Goal: Transaction & Acquisition: Purchase product/service

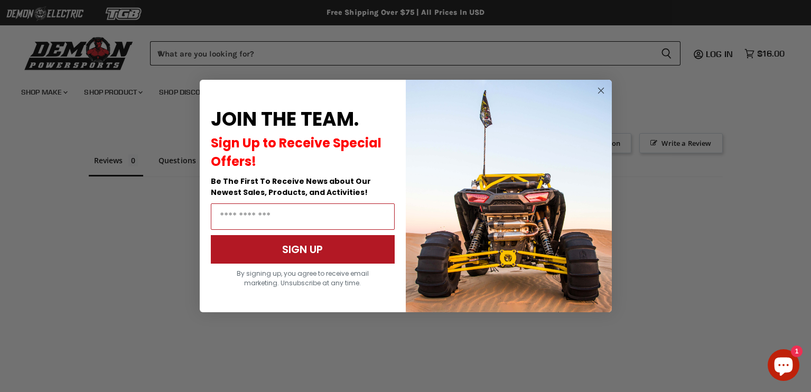
scroll to position [706, 0]
